Goal: Check status: Check status

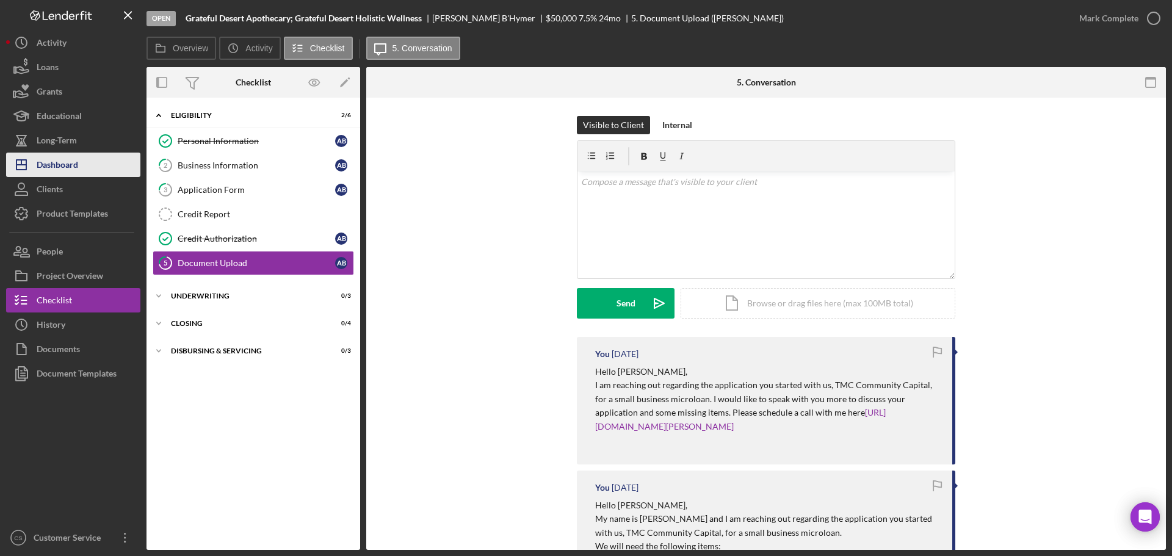
click at [81, 156] on button "Icon/Dashboard Dashboard" at bounding box center [73, 165] width 134 height 24
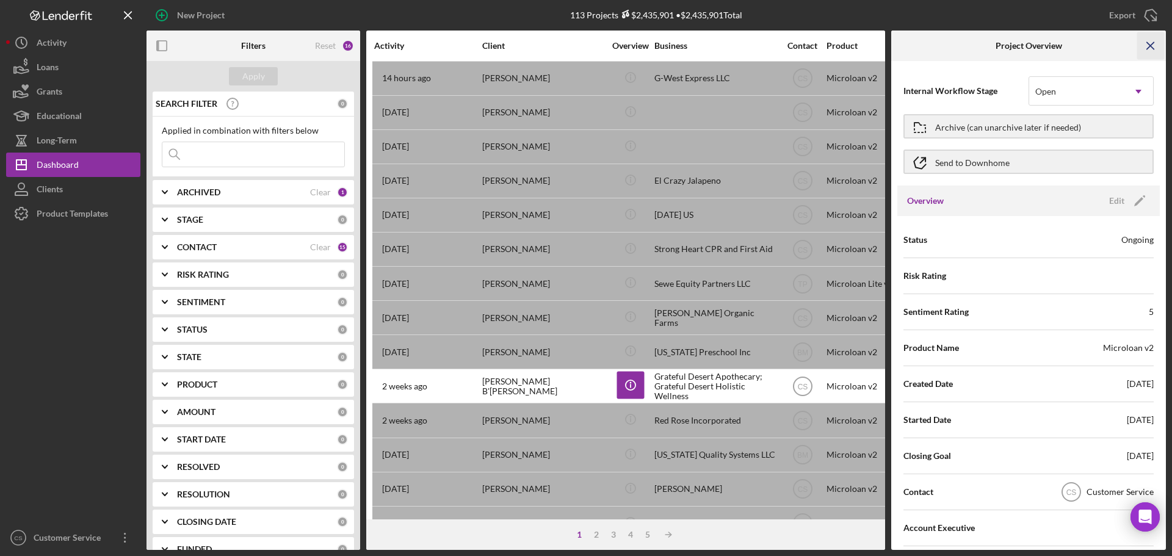
click at [1145, 48] on icon "Icon/Menu Close" at bounding box center [1150, 45] width 27 height 27
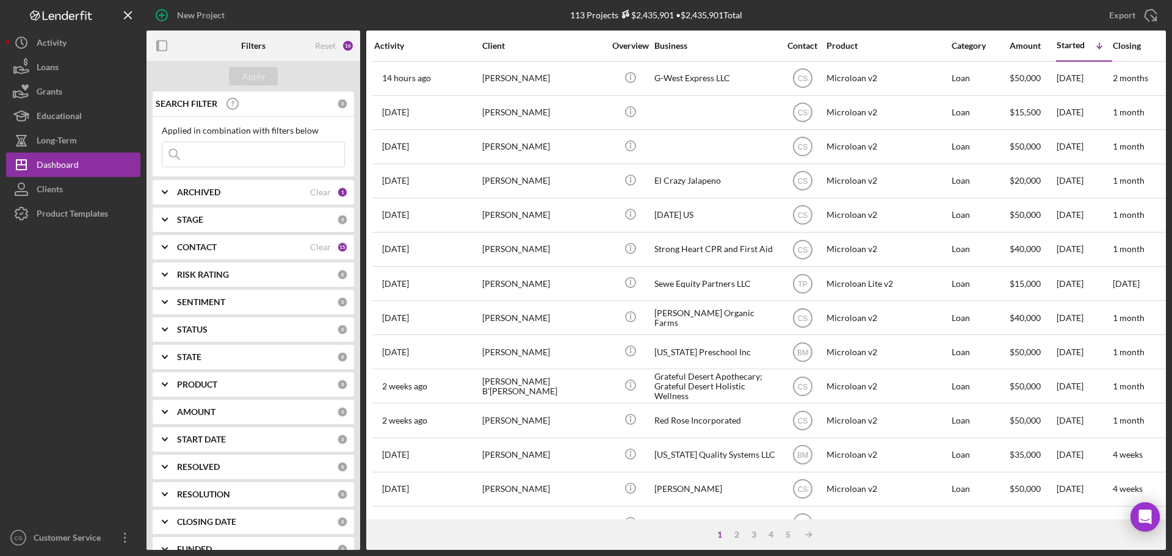
drag, startPoint x: 23, startPoint y: 348, endPoint x: 22, endPoint y: 314, distance: 34.8
click at [23, 336] on div at bounding box center [73, 376] width 134 height 300
click at [187, 157] on input at bounding box center [253, 154] width 182 height 24
paste input "[PERSON_NAME]"
type input "[PERSON_NAME]"
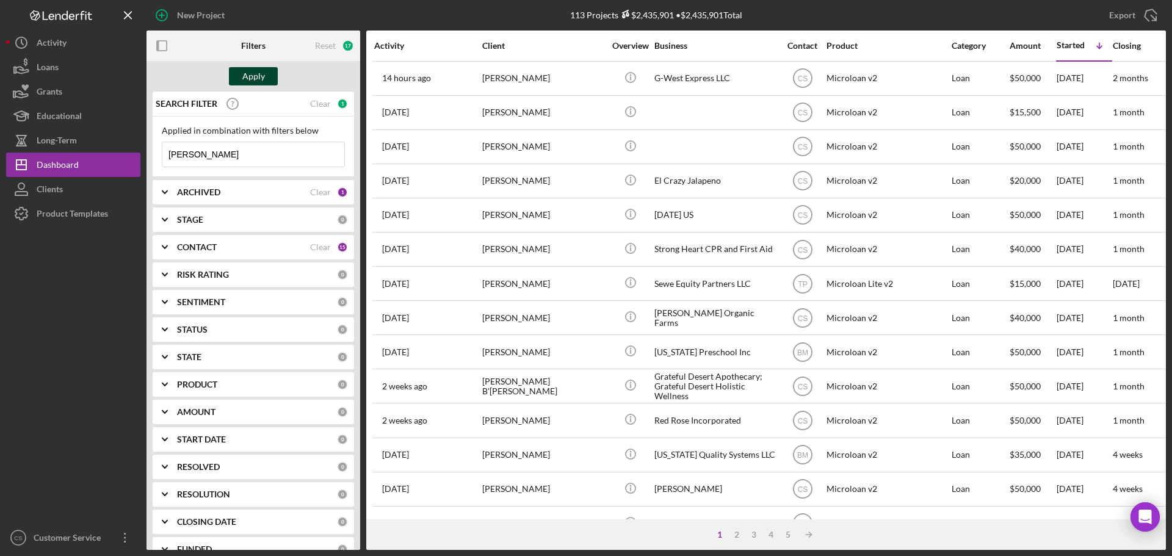
click at [250, 71] on div "Apply" at bounding box center [253, 76] width 23 height 18
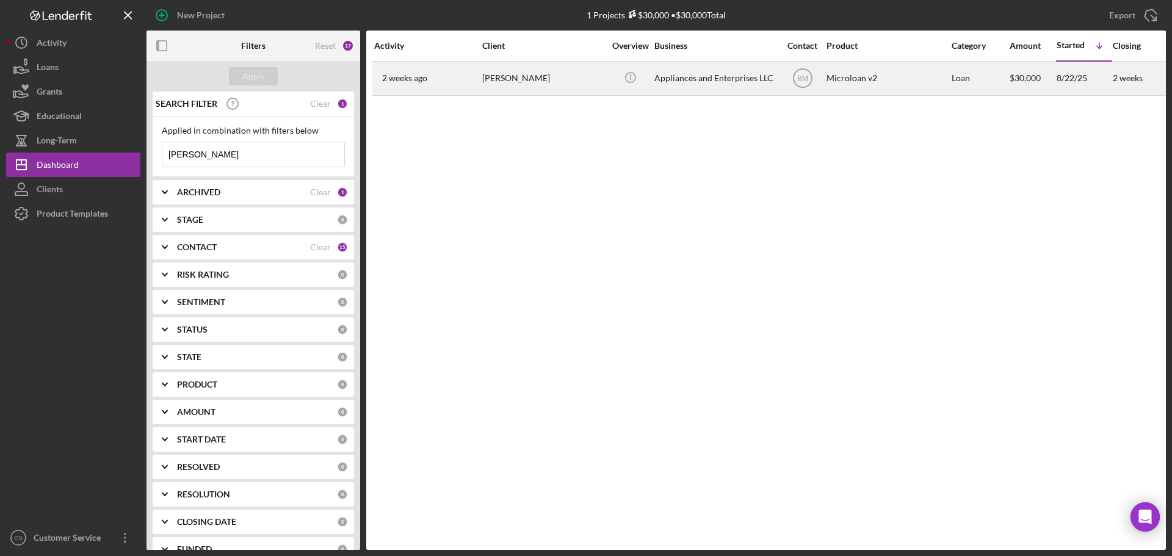
click at [588, 84] on div "[PERSON_NAME]" at bounding box center [543, 78] width 122 height 32
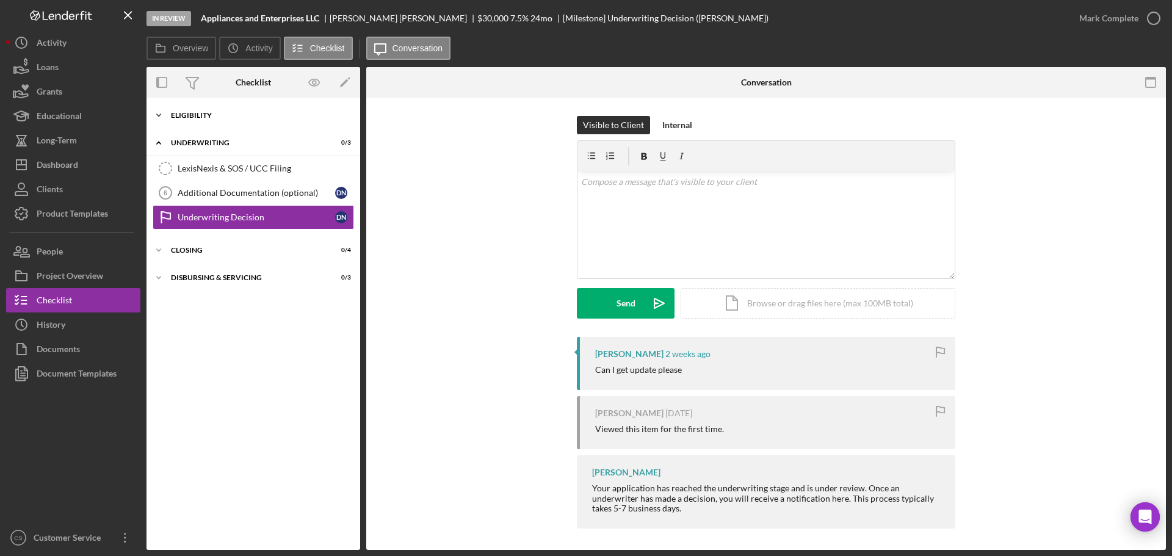
click at [244, 119] on div "Icon/Expander Eligibility 6 / 6" at bounding box center [253, 115] width 214 height 24
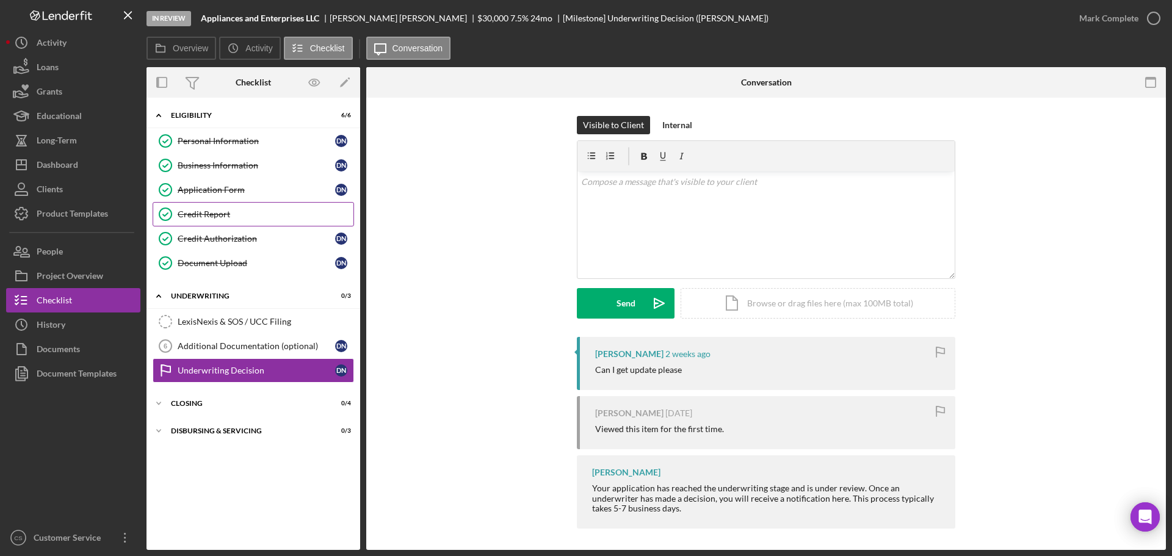
click at [261, 212] on div "Credit Report" at bounding box center [266, 214] width 176 height 10
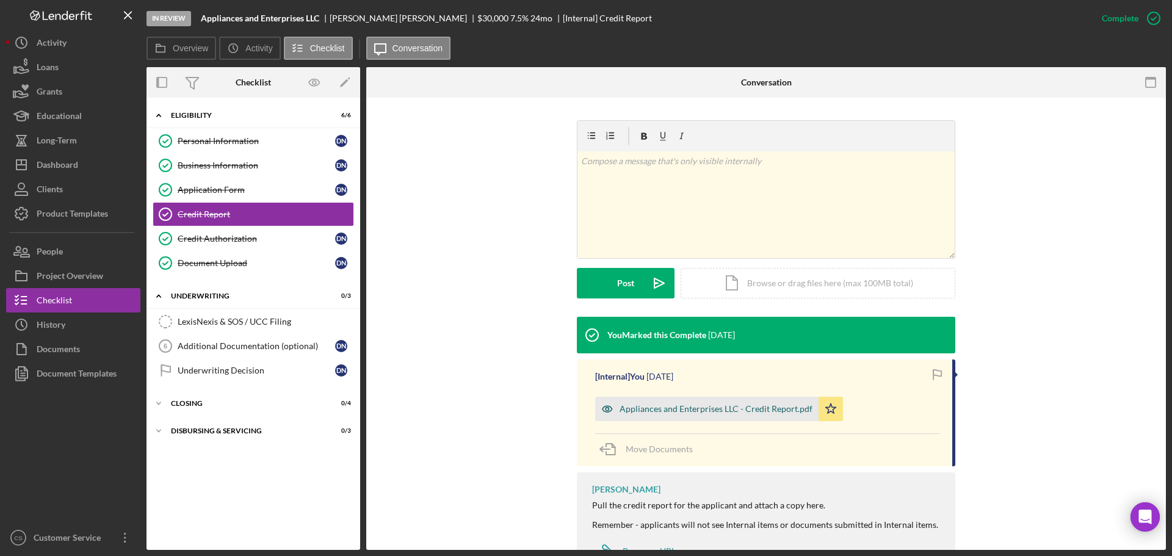
scroll to position [183, 0]
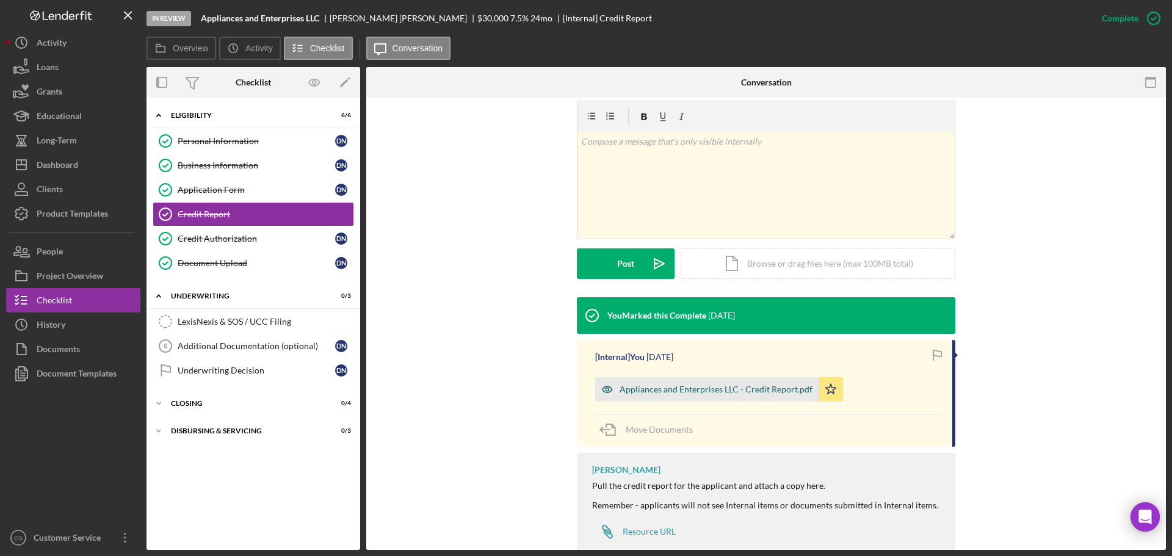
click at [669, 389] on div "Appliances and Enterprises LLC - Credit Report.pdf" at bounding box center [715, 389] width 193 height 10
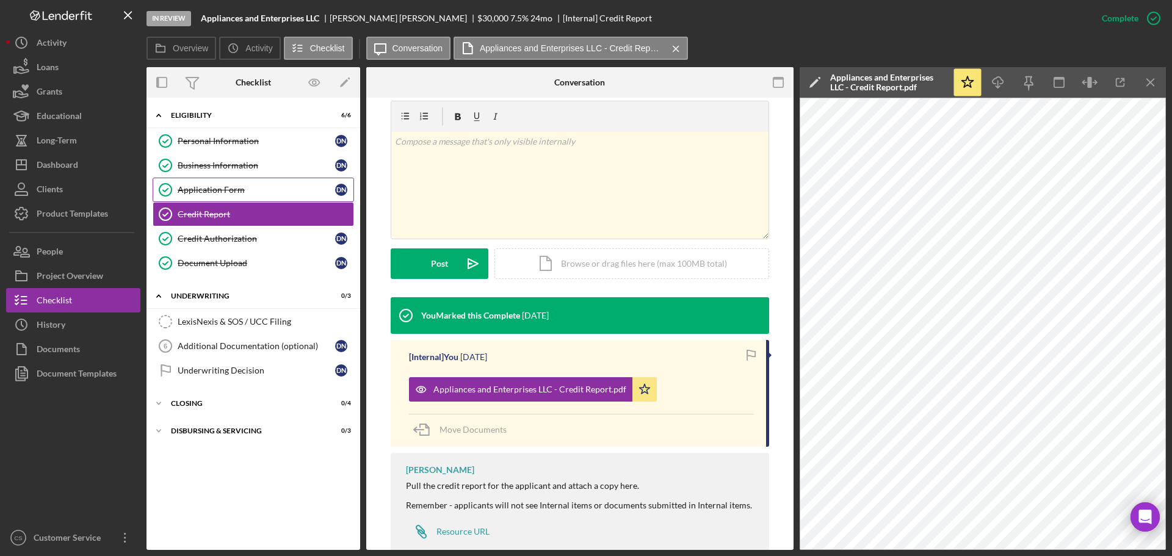
click at [217, 188] on div "Application Form" at bounding box center [256, 190] width 157 height 10
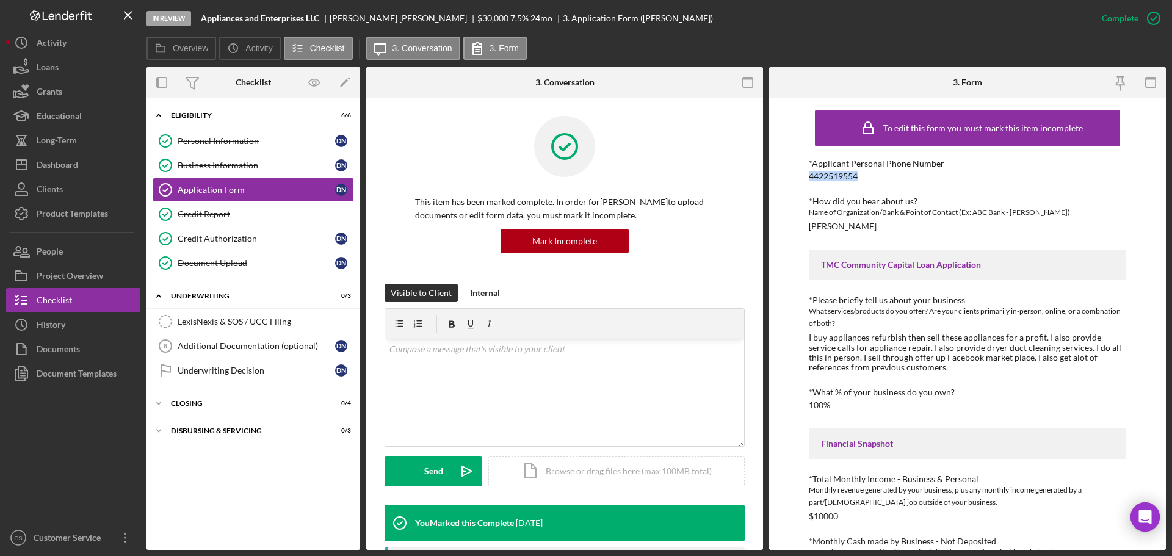
drag, startPoint x: 881, startPoint y: 181, endPoint x: 777, endPoint y: 175, distance: 103.4
click at [777, 175] on div "To edit this form you must mark this item incomplete *Applicant Personal Phone …" at bounding box center [967, 324] width 397 height 452
copy div "4422519554"
